Goal: Information Seeking & Learning: Learn about a topic

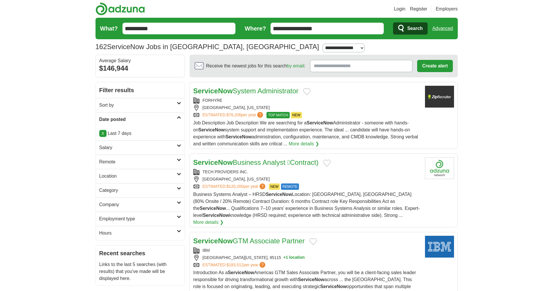
click at [408, 28] on span "Search" at bounding box center [414, 29] width 15 height 12
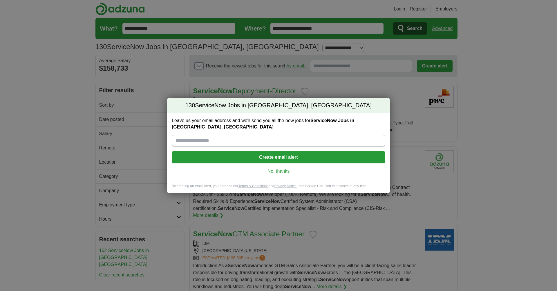
click at [282, 172] on link "No, thanks" at bounding box center [279, 171] width 204 height 6
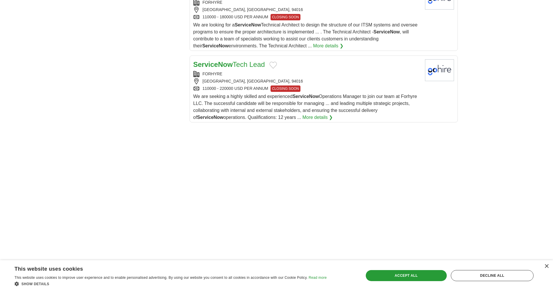
scroll to position [911, 0]
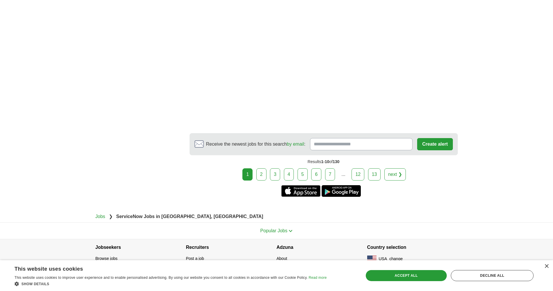
click at [265, 169] on link "2" at bounding box center [261, 174] width 10 height 12
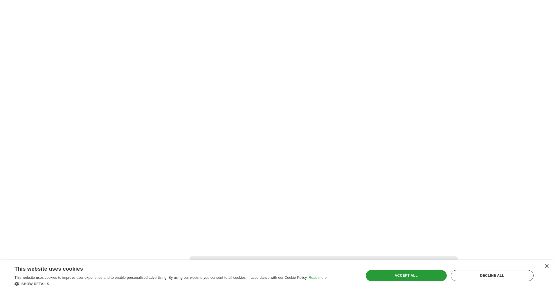
scroll to position [1020, 0]
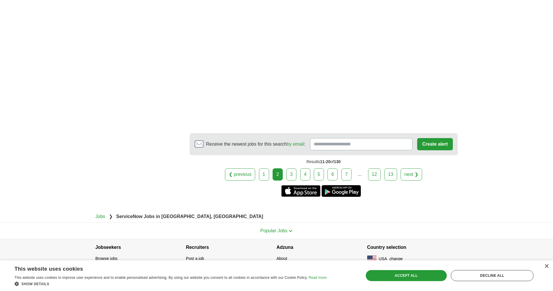
click at [292, 169] on link "3" at bounding box center [291, 174] width 10 height 12
